Goal: Task Accomplishment & Management: Manage account settings

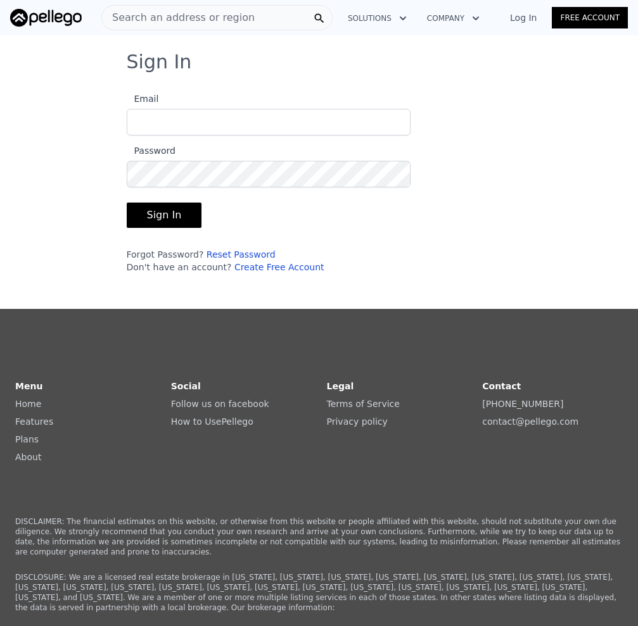
click at [201, 123] on input "Email" at bounding box center [269, 122] width 284 height 27
click at [246, 266] on link "Create Free Account" at bounding box center [279, 267] width 90 height 10
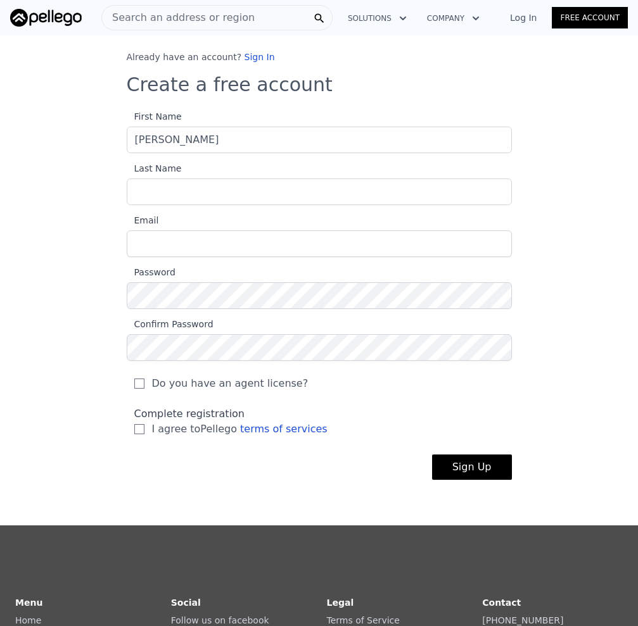
type input "[PERSON_NAME]"
click at [432, 455] on button "Sign Up" at bounding box center [472, 467] width 80 height 25
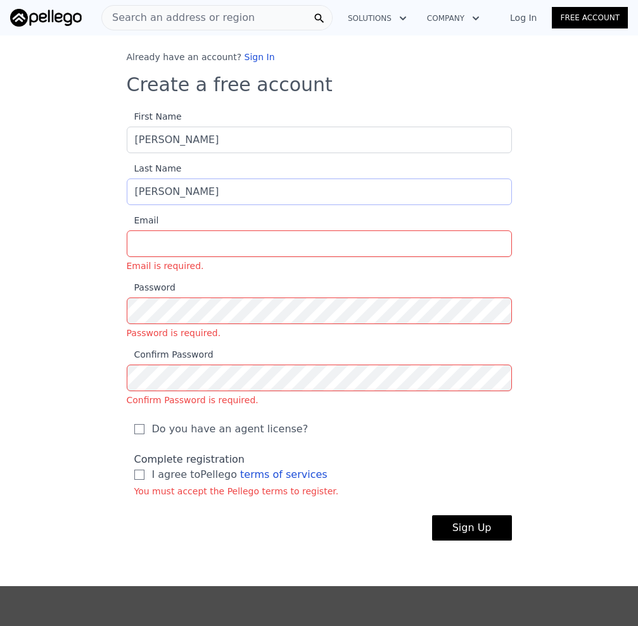
type input "[PERSON_NAME]"
click at [432, 515] on button "Sign Up" at bounding box center [472, 527] width 80 height 25
type input "[PERSON_NAME][EMAIL_ADDRESS][DOMAIN_NAME]"
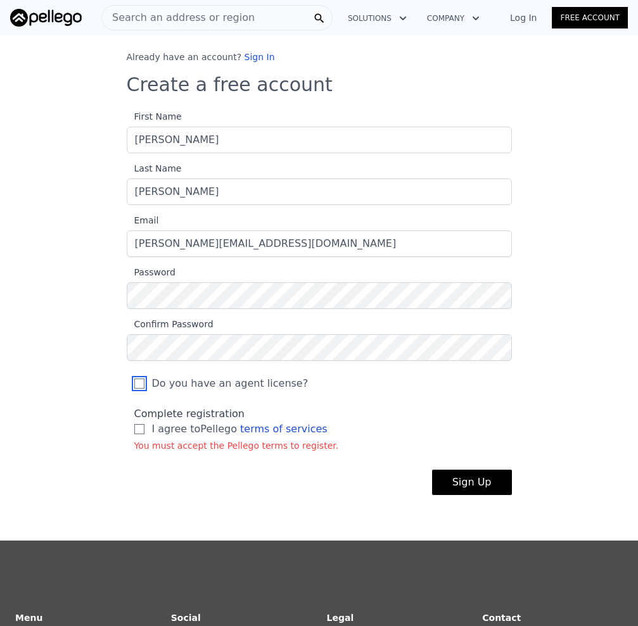
click at [134, 381] on input "Do you have an agent license?" at bounding box center [139, 384] width 10 height 10
checkbox input "true"
click at [137, 428] on input "I agree to Pellego terms of services" at bounding box center [139, 429] width 10 height 10
checkbox input "true"
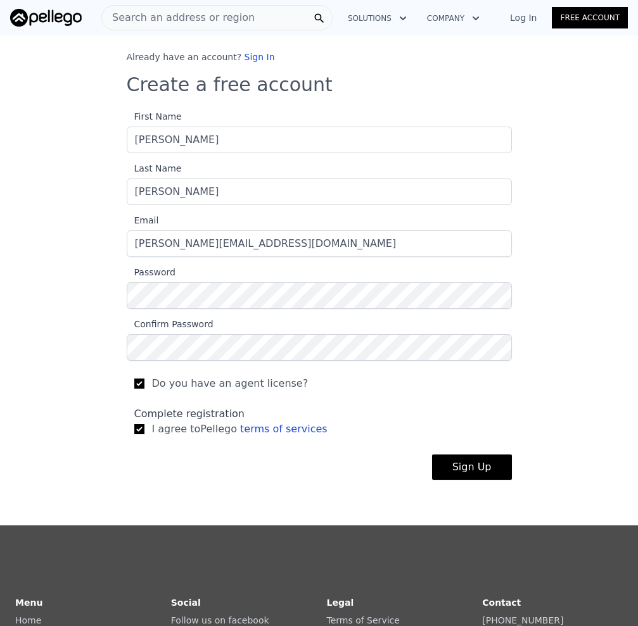
click at [477, 469] on button "Sign Up" at bounding box center [472, 467] width 80 height 25
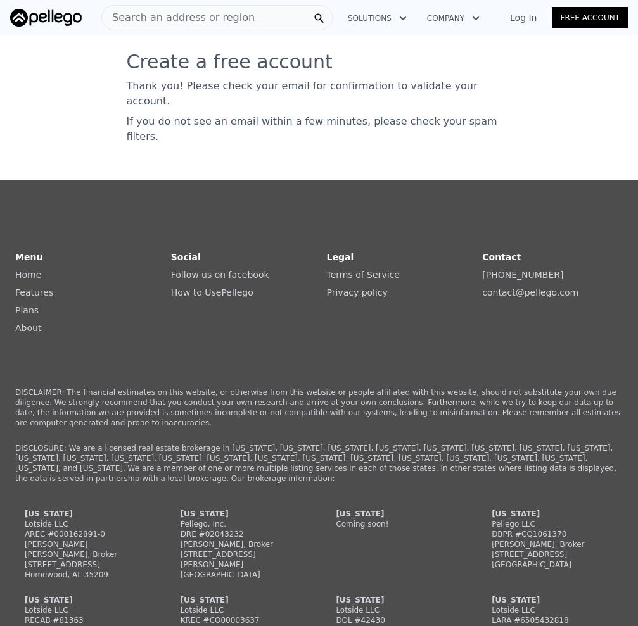
click at [530, 18] on link "Log In" at bounding box center [522, 17] width 57 height 13
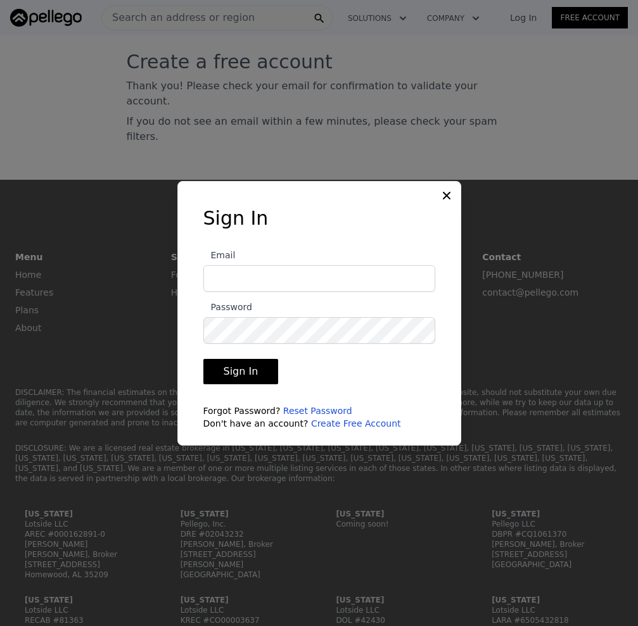
type input "[PERSON_NAME][EMAIL_ADDRESS][DOMAIN_NAME]"
click at [246, 368] on button "Sign In" at bounding box center [240, 371] width 75 height 25
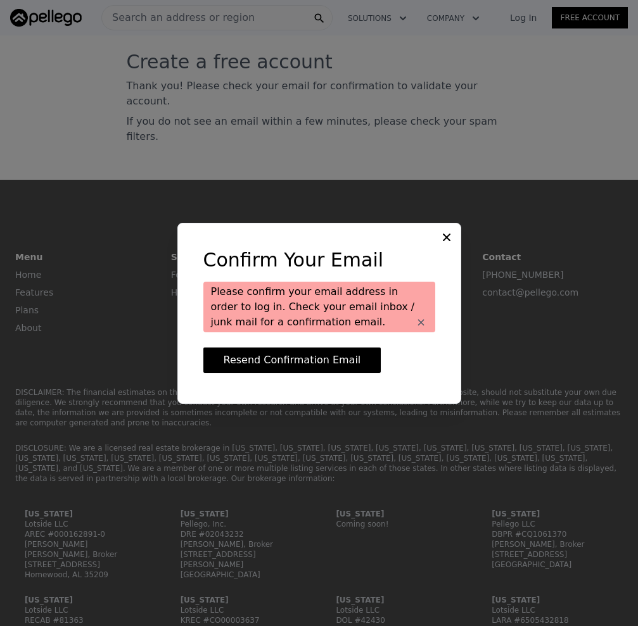
click at [264, 360] on button "Resend Confirmation Email" at bounding box center [292, 360] width 178 height 25
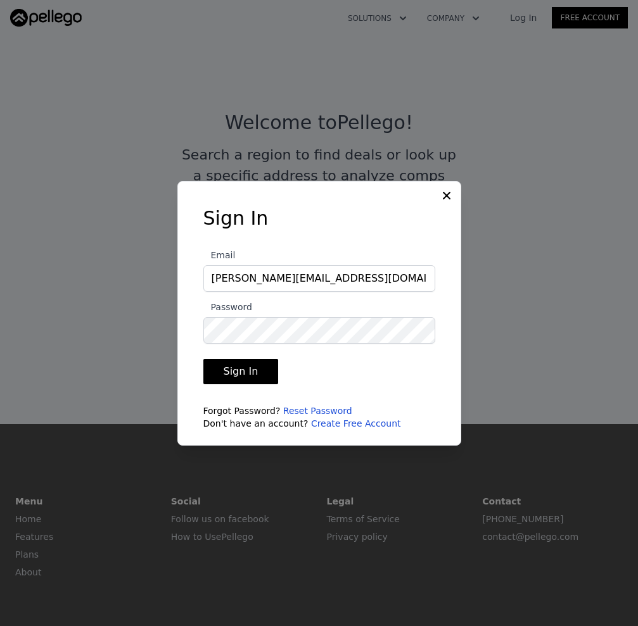
click at [247, 366] on button "Sign In" at bounding box center [240, 371] width 75 height 25
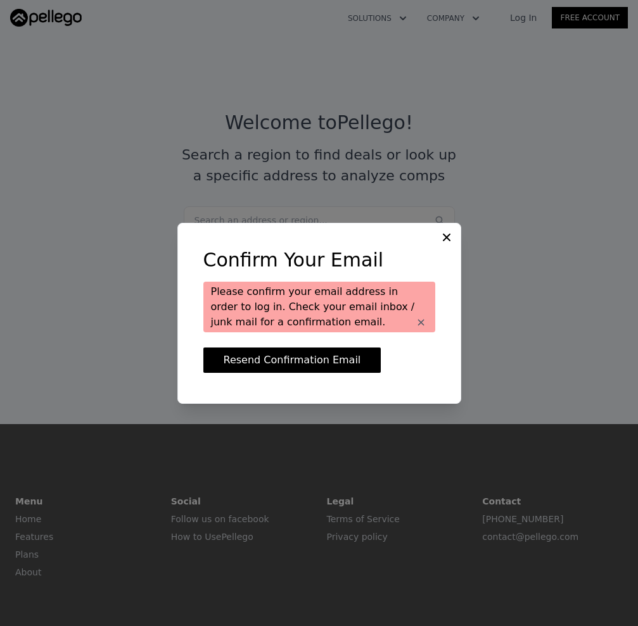
click at [446, 232] on icon at bounding box center [446, 237] width 13 height 13
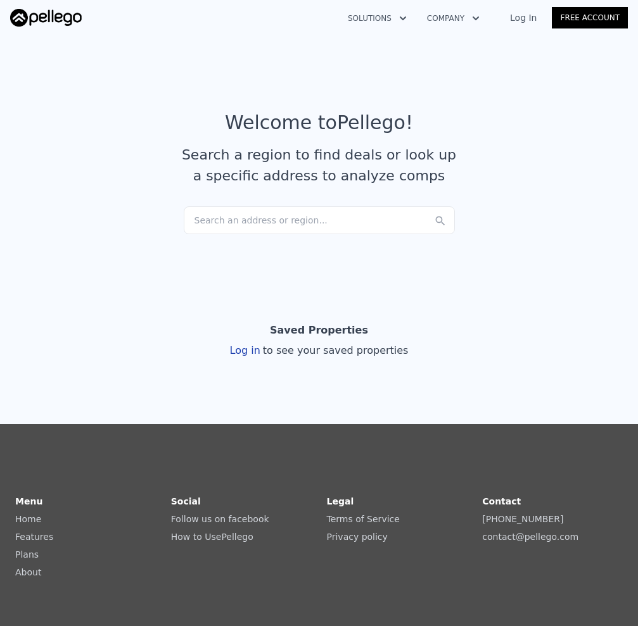
click at [241, 222] on div "Search an address or region..." at bounding box center [319, 220] width 271 height 28
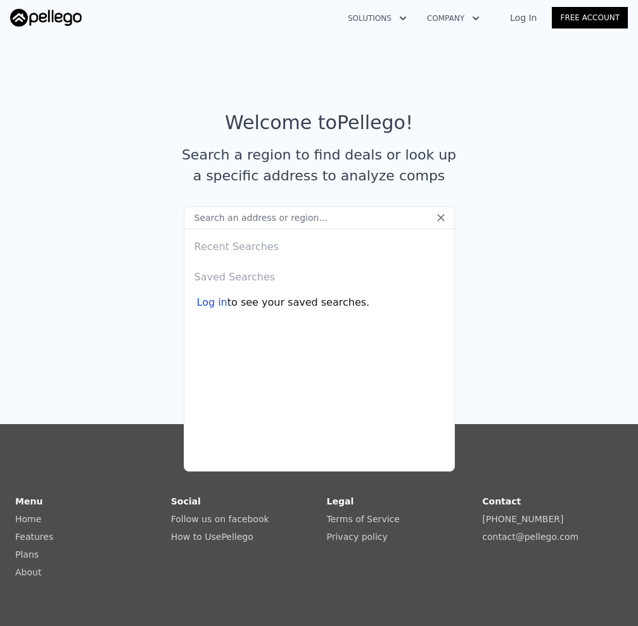
click at [227, 304] on span "to see your saved searches." at bounding box center [298, 302] width 142 height 15
click at [530, 16] on link "Log In" at bounding box center [522, 17] width 57 height 13
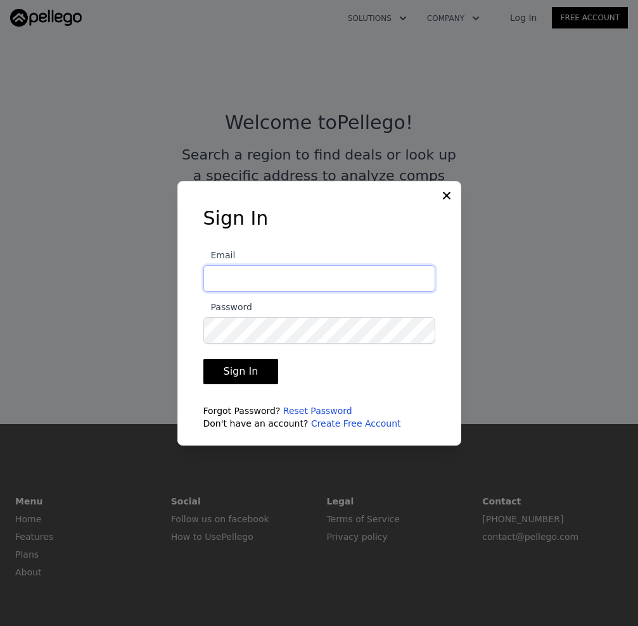
click at [263, 288] on input "Email" at bounding box center [319, 278] width 232 height 27
type input "[PERSON_NAME][EMAIL_ADDRESS][DOMAIN_NAME]"
click at [249, 367] on button "Sign In" at bounding box center [240, 371] width 75 height 25
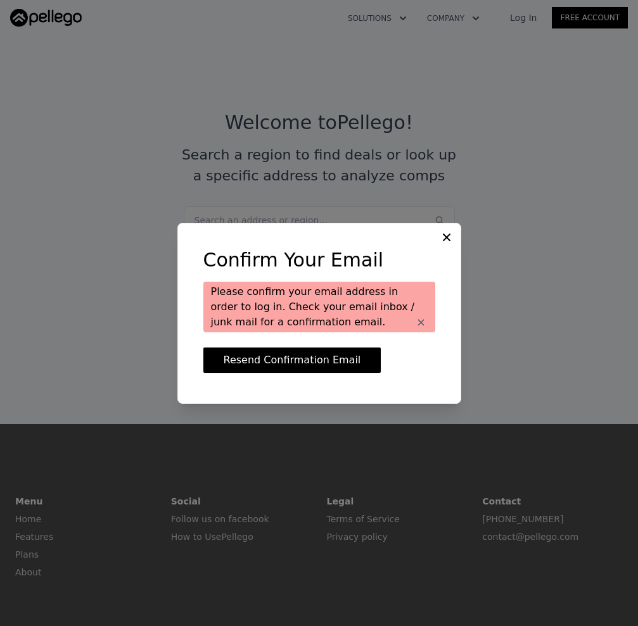
click at [268, 359] on button "Resend Confirmation Email" at bounding box center [292, 360] width 178 height 25
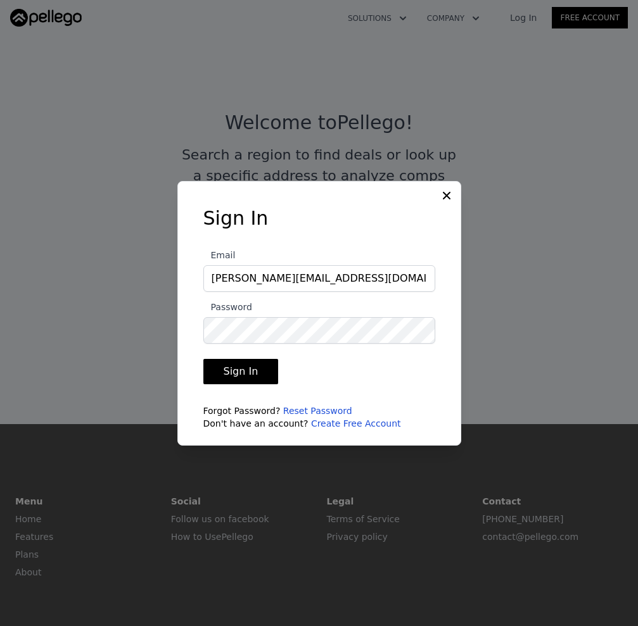
click at [259, 369] on button "Sign In" at bounding box center [240, 371] width 75 height 25
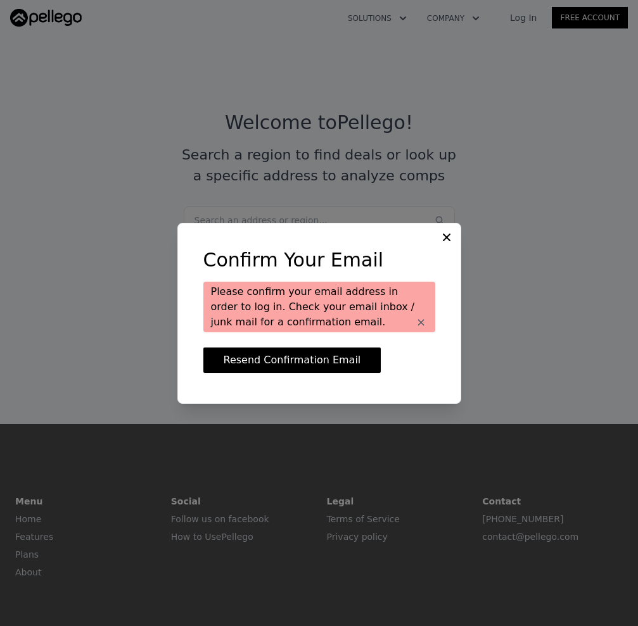
click at [444, 235] on icon at bounding box center [447, 237] width 8 height 8
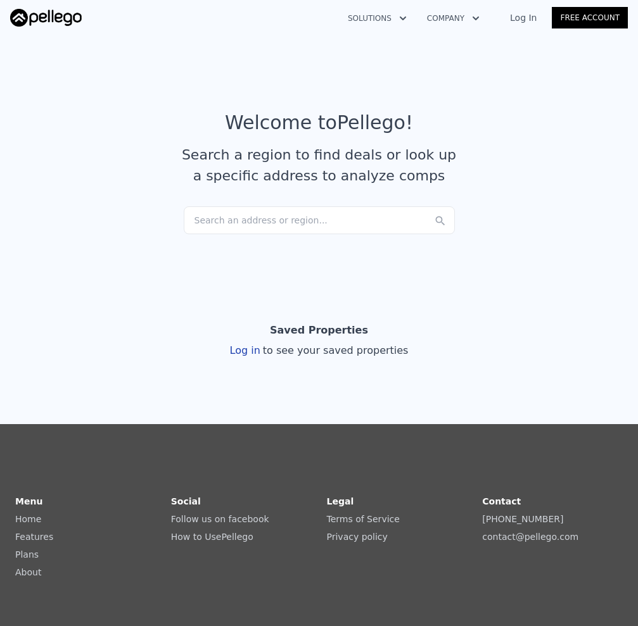
click at [536, 18] on link "Log In" at bounding box center [522, 17] width 57 height 13
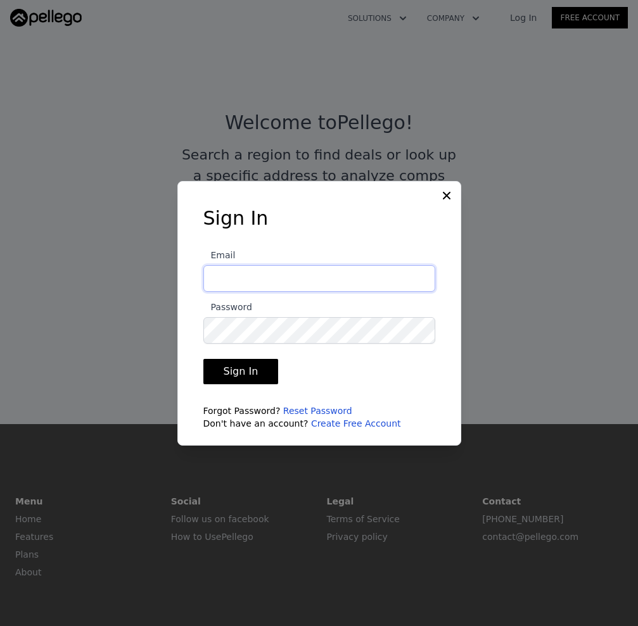
click at [237, 280] on input "Email" at bounding box center [319, 278] width 232 height 27
type input "[PERSON_NAME][EMAIL_ADDRESS][DOMAIN_NAME]"
click at [248, 372] on button "Sign In" at bounding box center [240, 371] width 75 height 25
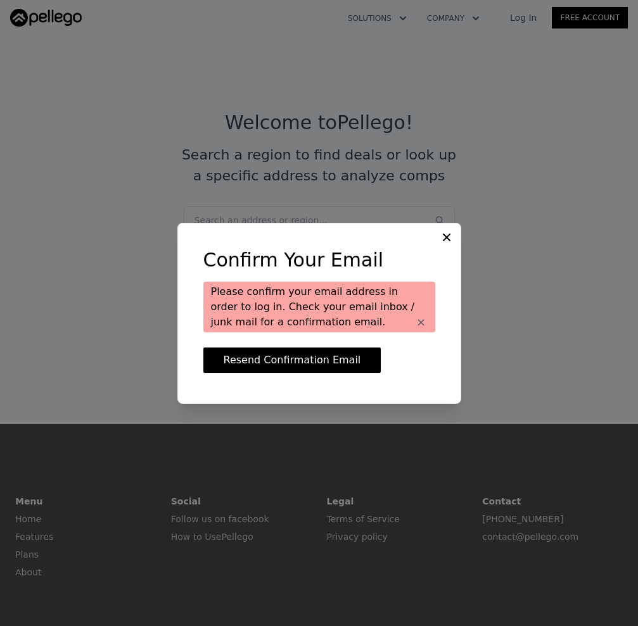
click at [446, 237] on icon at bounding box center [446, 237] width 13 height 13
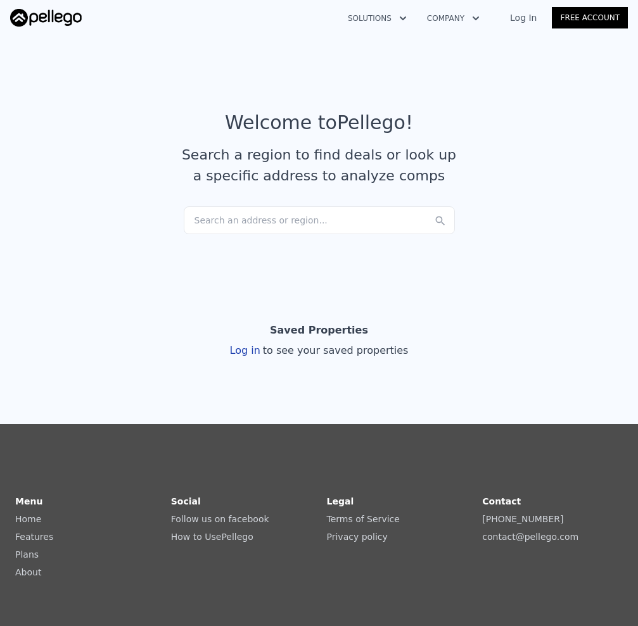
click at [526, 15] on link "Log In" at bounding box center [522, 17] width 57 height 13
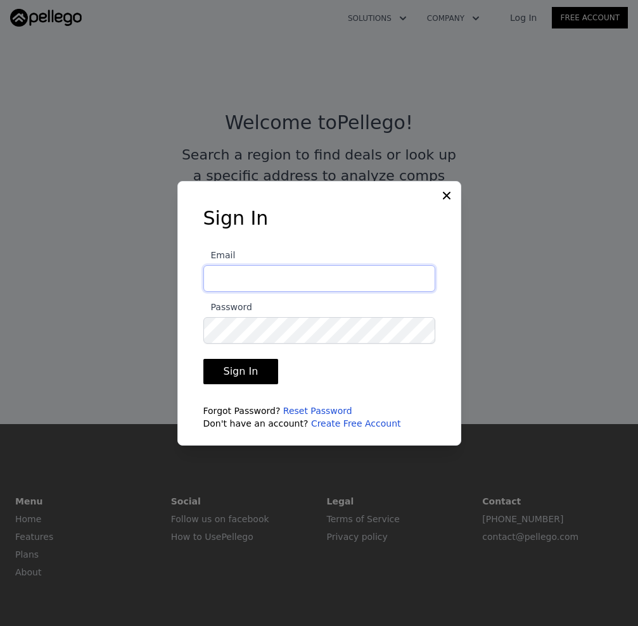
click at [248, 273] on input "Email" at bounding box center [319, 278] width 232 height 27
type input "[PERSON_NAME][EMAIL_ADDRESS][DOMAIN_NAME]"
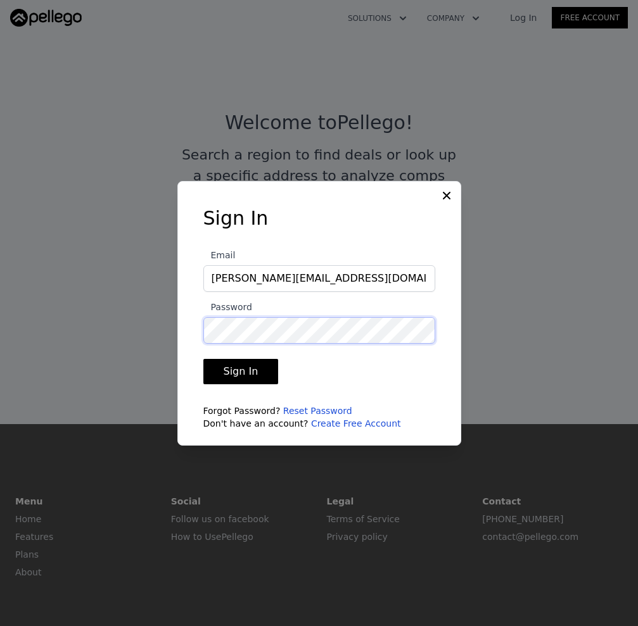
click at [199, 329] on div "Sign In Email [PERSON_NAME][EMAIL_ADDRESS][DOMAIN_NAME] Password Sign In Forgot…" at bounding box center [319, 323] width 272 height 233
click at [243, 368] on button "Sign In" at bounding box center [240, 371] width 75 height 25
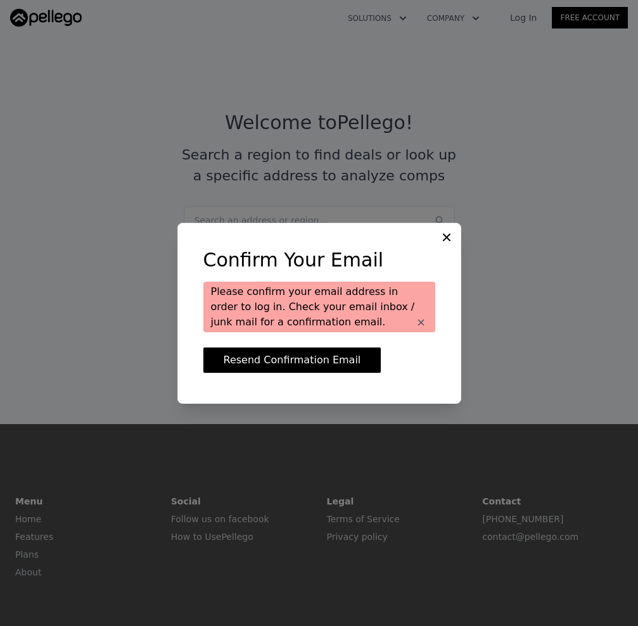
click at [446, 236] on icon at bounding box center [447, 237] width 8 height 8
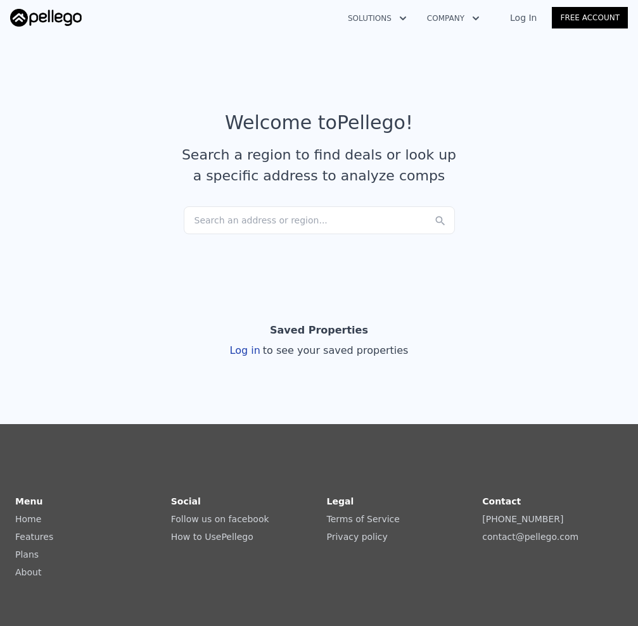
click at [531, 167] on article "Welcome to Pellego ! Search a region to find deals or look up a specific addres…" at bounding box center [318, 158] width 617 height 95
click at [524, 15] on link "Log In" at bounding box center [522, 17] width 57 height 13
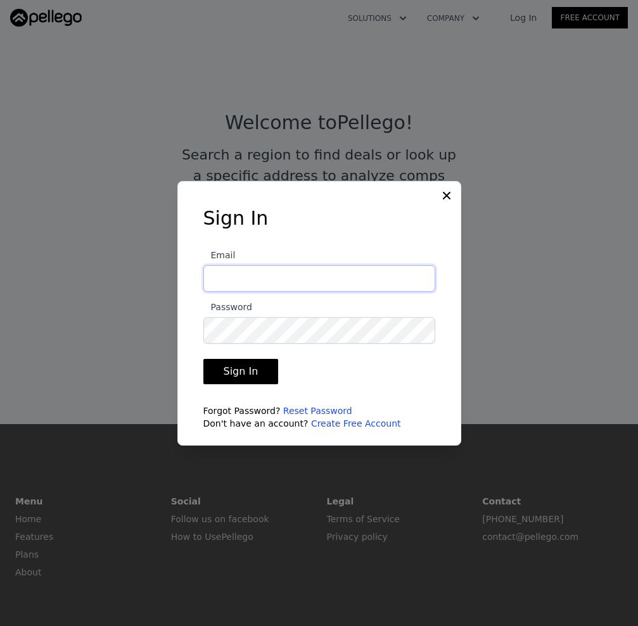
click at [241, 266] on input "Email" at bounding box center [319, 278] width 232 height 27
type input "[PERSON_NAME][EMAIL_ADDRESS][DOMAIN_NAME]"
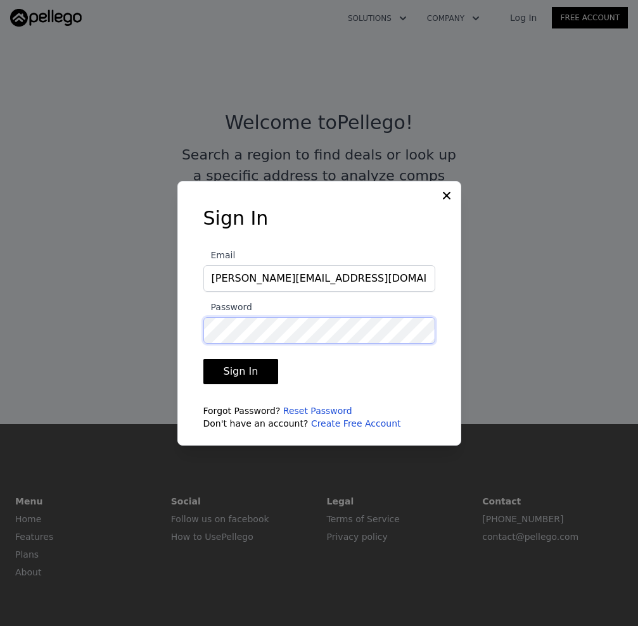
click at [179, 329] on div "Sign In Email [PERSON_NAME][EMAIL_ADDRESS][DOMAIN_NAME] Password Sign In Forgot…" at bounding box center [319, 313] width 284 height 265
click at [219, 396] on form "Email [PERSON_NAME][EMAIL_ADDRESS][DOMAIN_NAME] Password Sign In Forgot Passwor…" at bounding box center [319, 335] width 232 height 190
click at [305, 410] on link "Reset Password" at bounding box center [317, 411] width 69 height 10
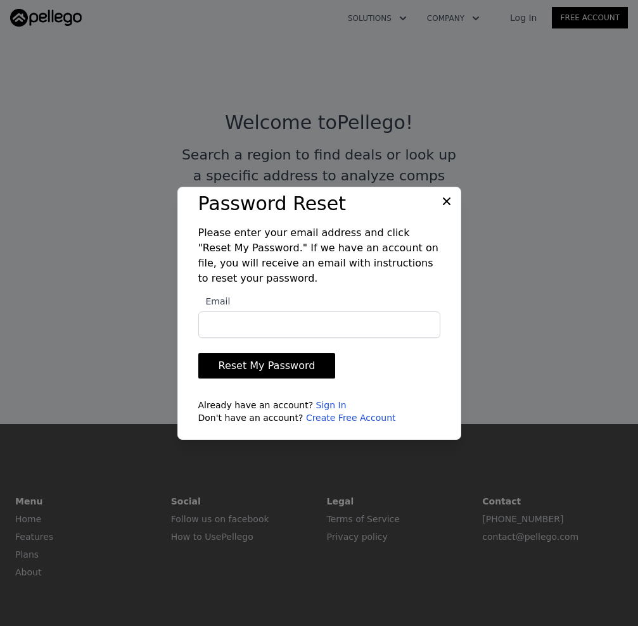
type input "[PERSON_NAME][EMAIL_ADDRESS][DOMAIN_NAME]"
click at [290, 366] on button "Reset My Password" at bounding box center [266, 365] width 137 height 25
